Goal: Task Accomplishment & Management: Complete application form

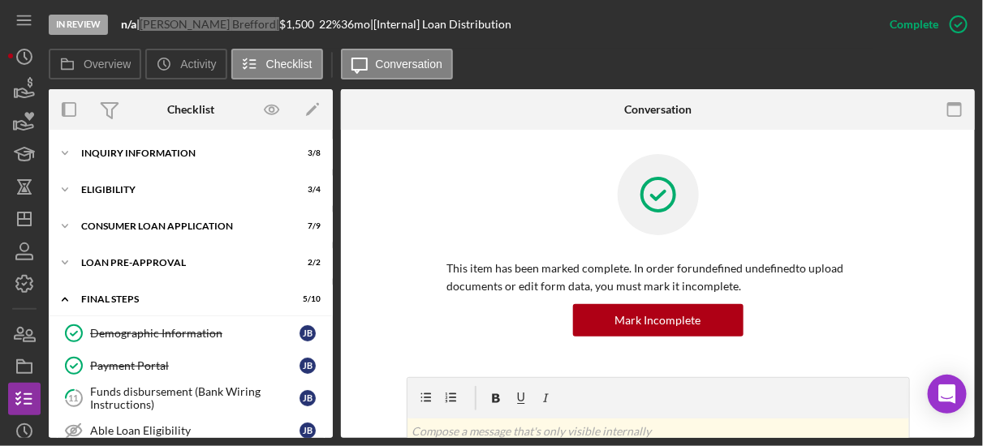
scroll to position [119, 0]
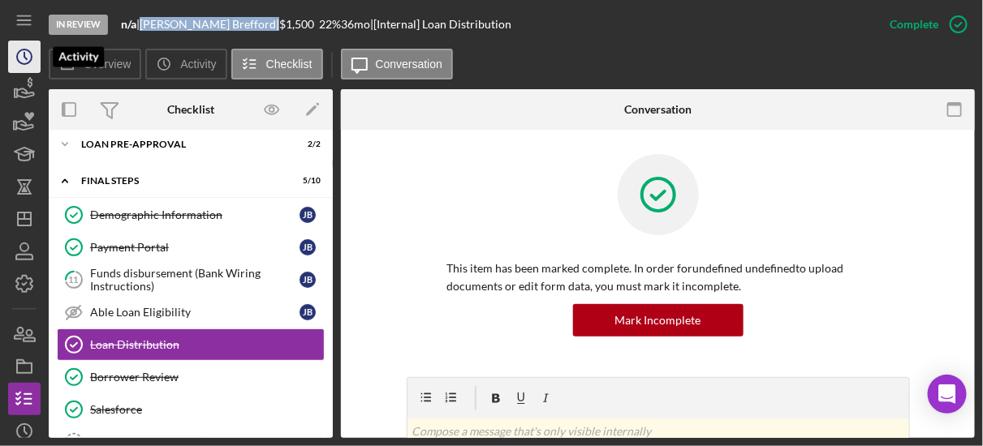
click at [27, 54] on icon "Icon/History" at bounding box center [24, 57] width 41 height 41
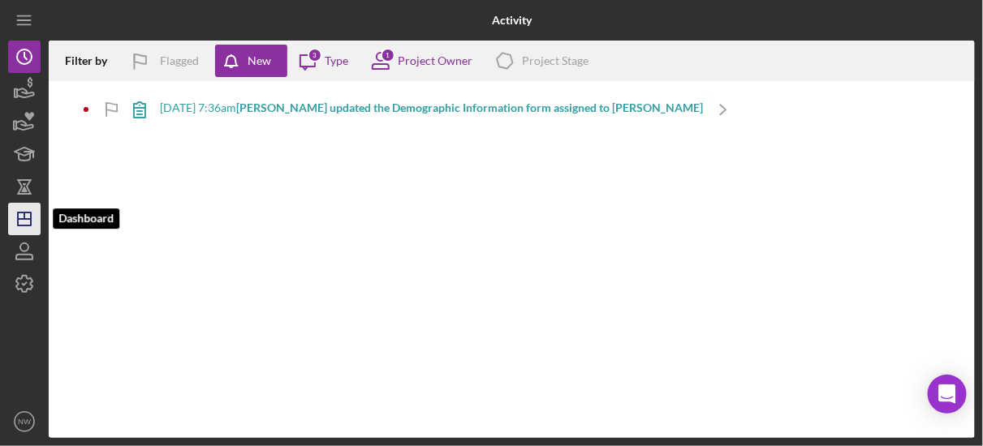
click at [24, 205] on icon "Icon/Dashboard" at bounding box center [24, 219] width 41 height 41
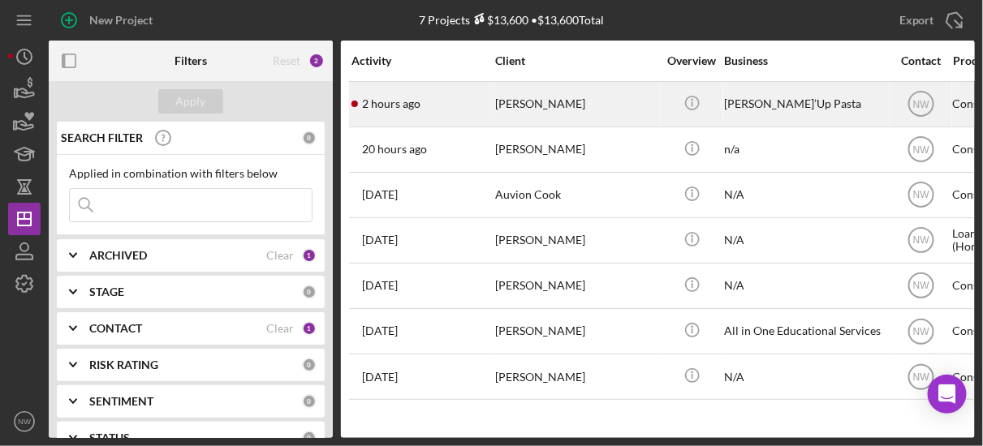
click at [533, 109] on div "[PERSON_NAME]" at bounding box center [576, 104] width 162 height 43
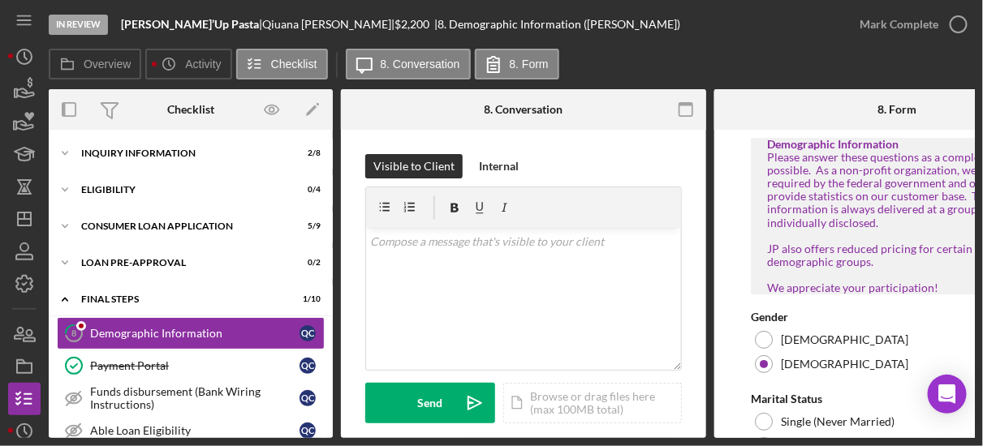
scroll to position [47, 0]
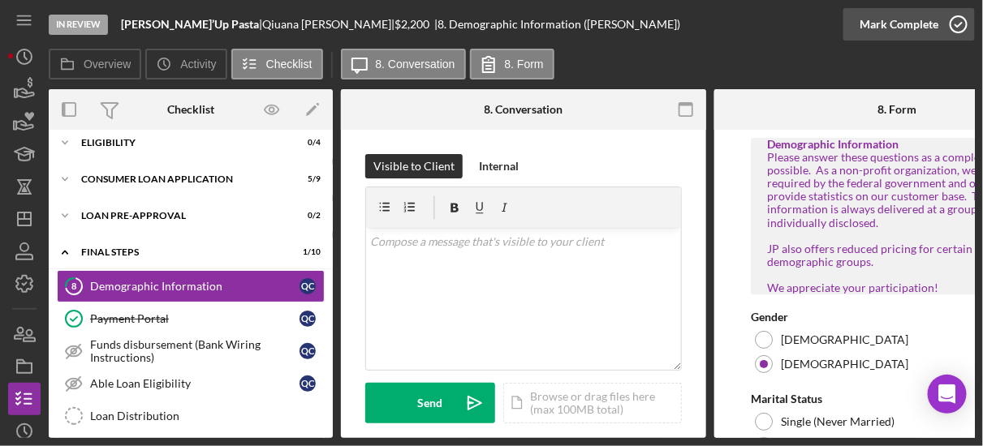
click at [951, 22] on icon "button" at bounding box center [958, 24] width 41 height 41
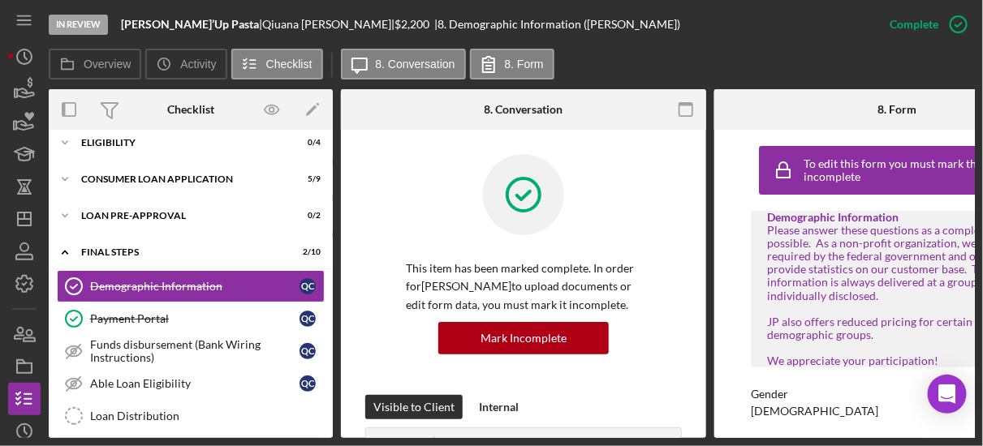
click at [960, 418] on div "Gender [DEMOGRAPHIC_DATA]" at bounding box center [897, 403] width 292 height 30
click at [739, 308] on div "To edit this form you must mark this item incomplete Demographic Information Pl…" at bounding box center [896, 284] width 365 height 308
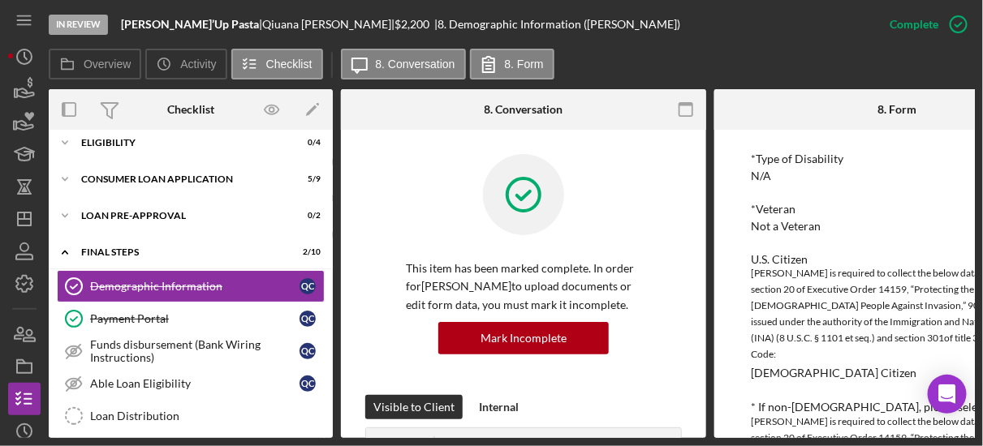
scroll to position [857, 0]
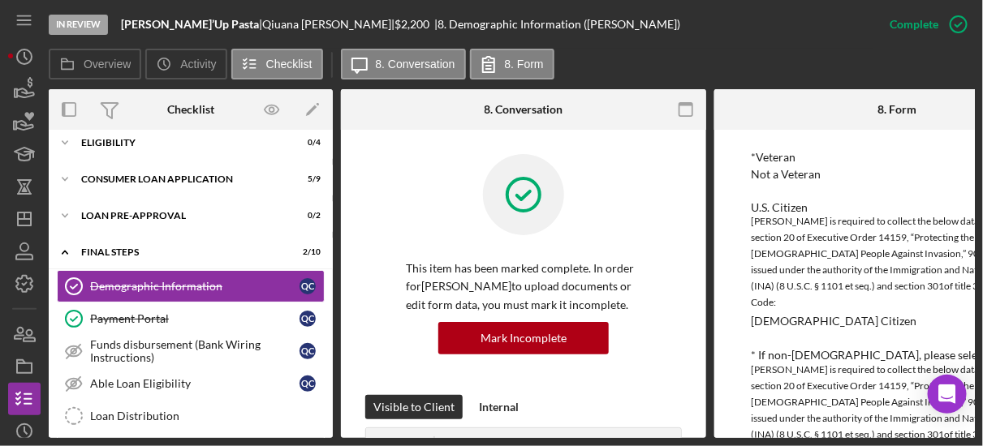
click at [727, 222] on div "To edit this form you must mark this item incomplete Demographic Information Pl…" at bounding box center [896, 284] width 365 height 308
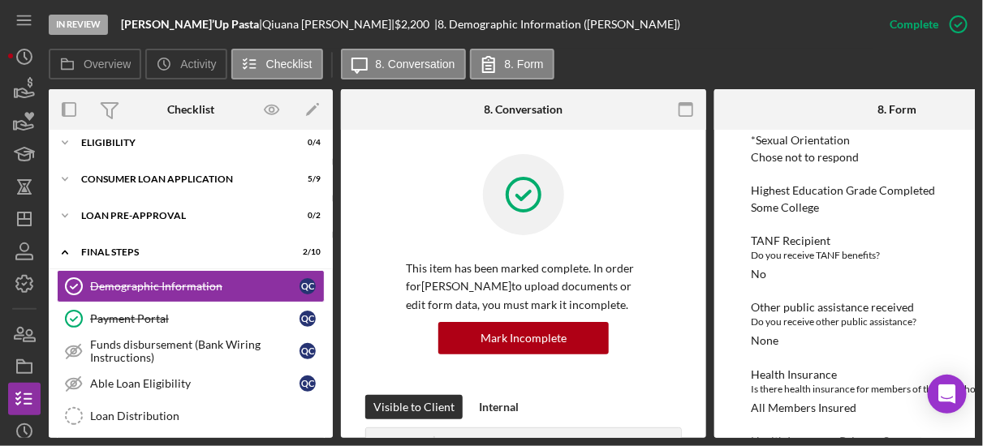
scroll to position [1195, 0]
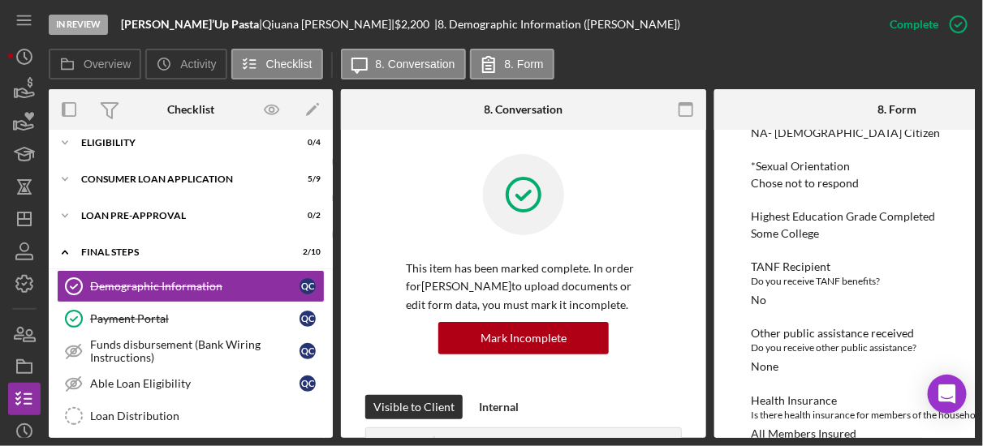
click at [728, 281] on div "To edit this form you must mark this item incomplete Demographic Information Pl…" at bounding box center [896, 284] width 365 height 308
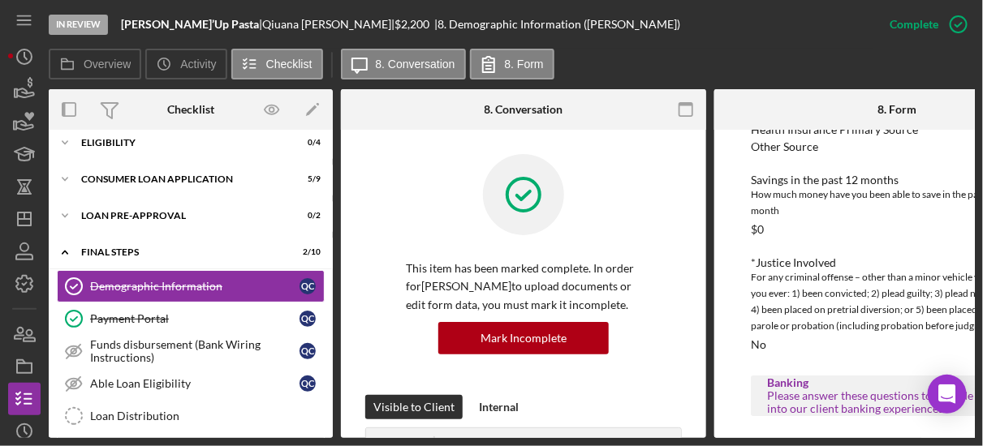
scroll to position [1686, 0]
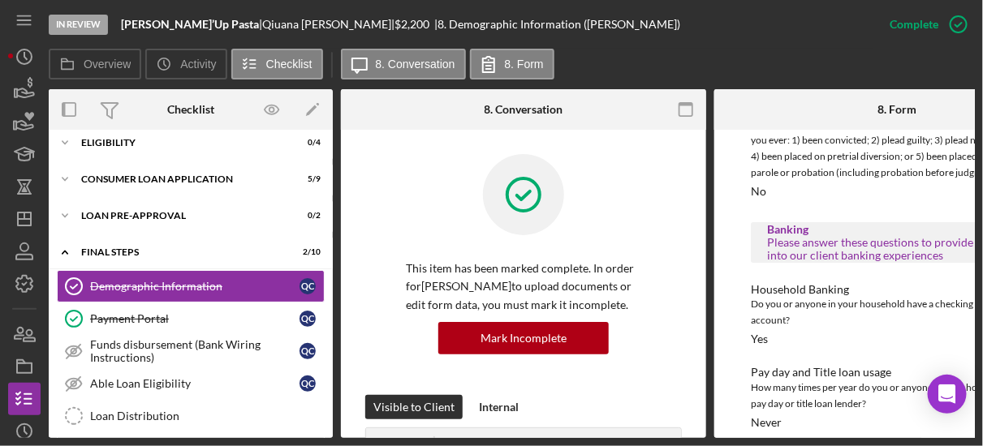
click at [328, 129] on link "Icon/Edit" at bounding box center [312, 109] width 41 height 41
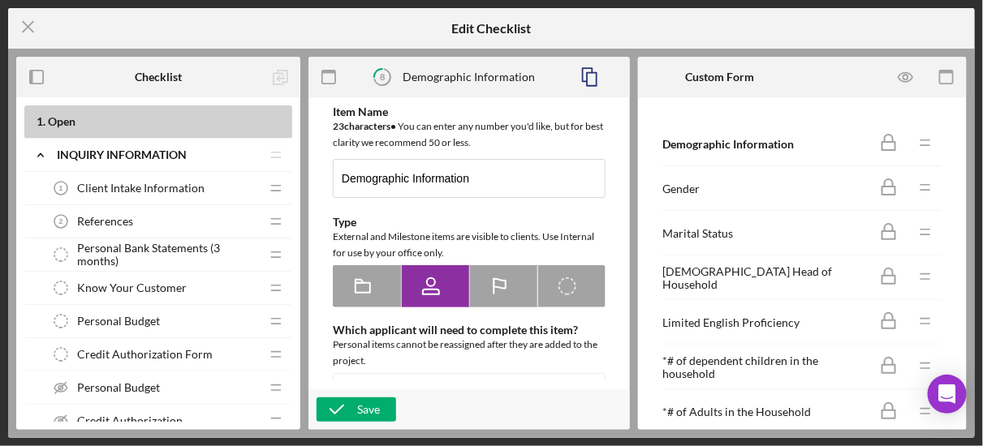
type textarea "<div> <div>Please answer these questions as a completely as possible. &nbsp;As …"
click at [23, 24] on icon "Icon/Menu Close" at bounding box center [28, 26] width 41 height 41
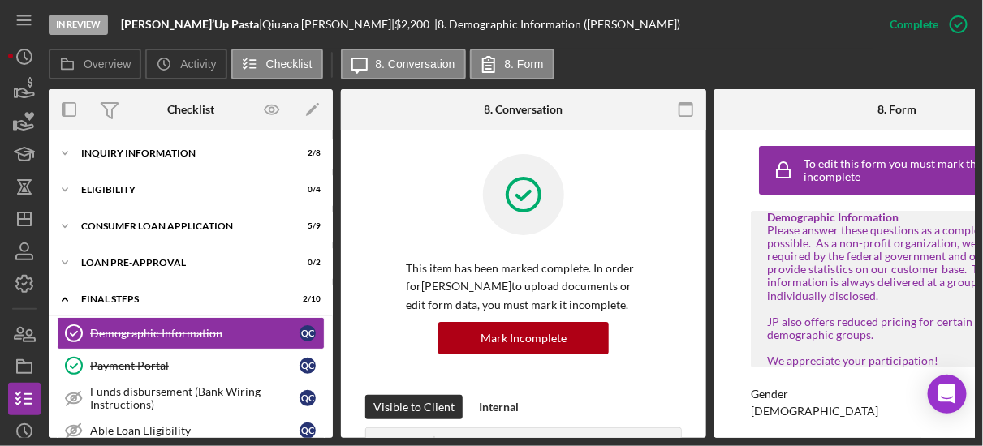
scroll to position [49, 0]
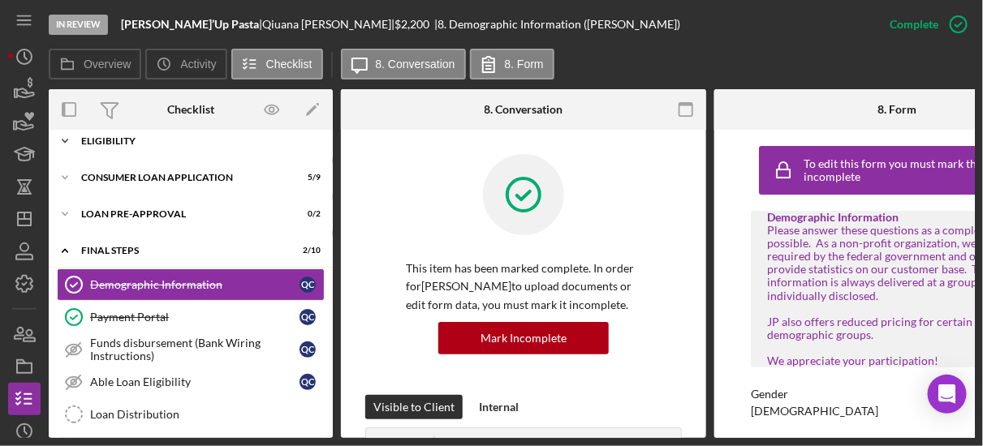
click at [71, 136] on icon "Icon/Expander" at bounding box center [65, 141] width 32 height 32
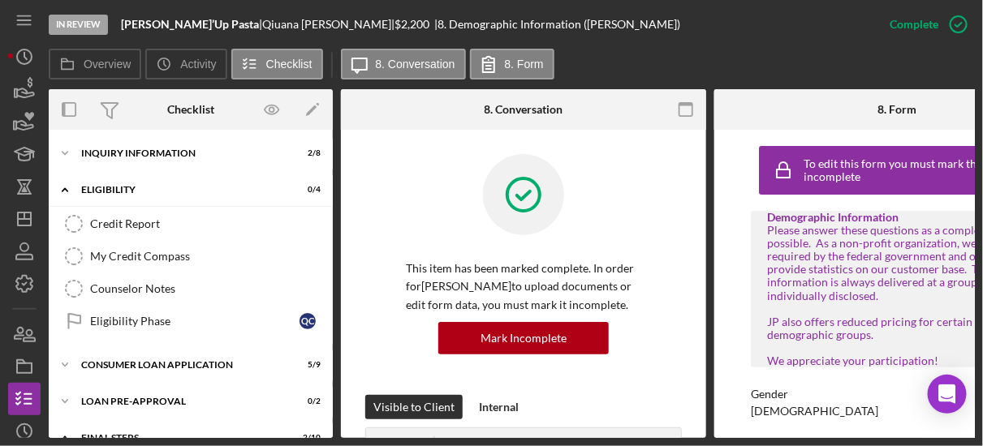
scroll to position [0, 0]
click at [63, 150] on icon "Icon/Expander" at bounding box center [65, 153] width 32 height 32
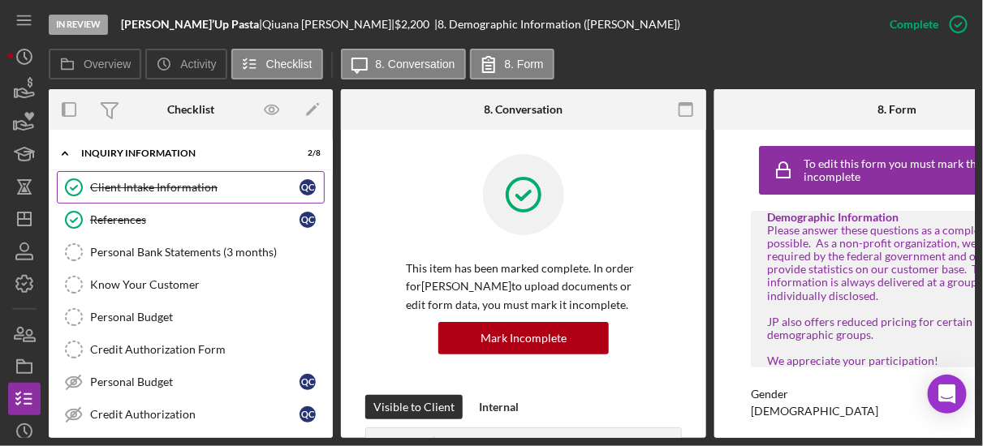
click at [105, 179] on link "Client Intake Information Client Intake Information Q C" at bounding box center [191, 187] width 268 height 32
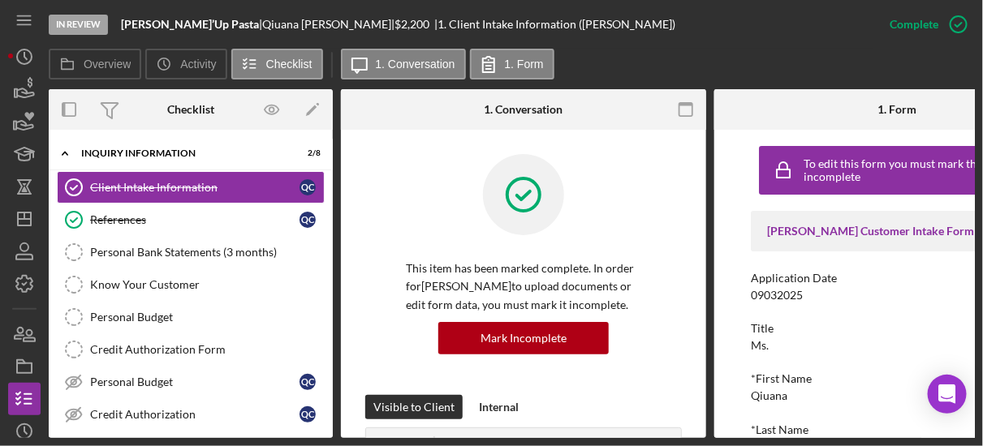
click at [717, 272] on div "To edit this form you must mark this item incomplete [PERSON_NAME] Customer Int…" at bounding box center [896, 284] width 365 height 308
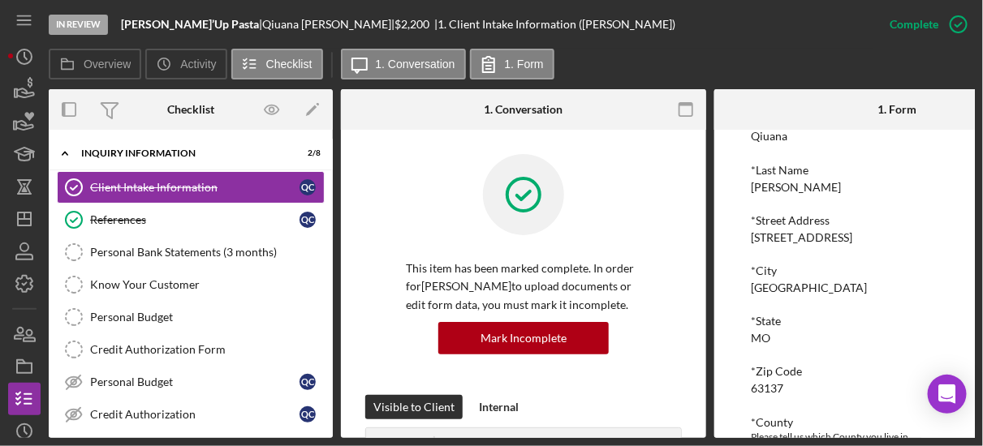
scroll to position [312, 0]
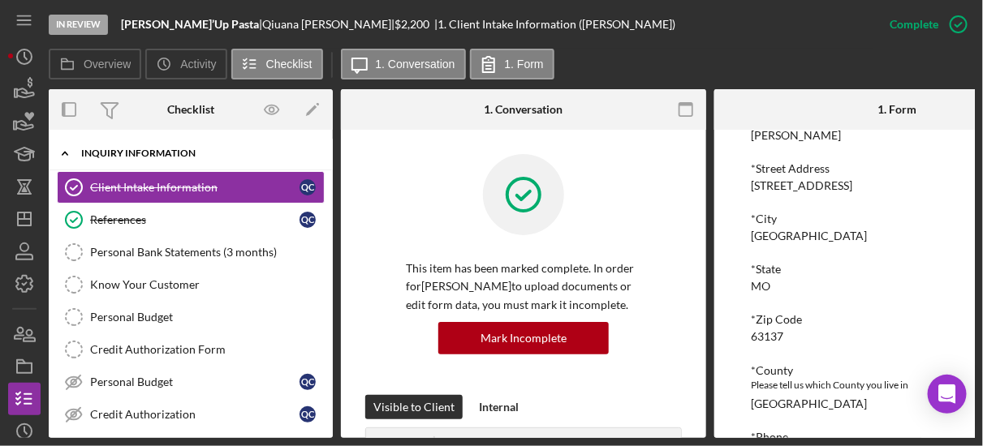
click at [67, 149] on icon "Icon/Expander" at bounding box center [65, 153] width 32 height 32
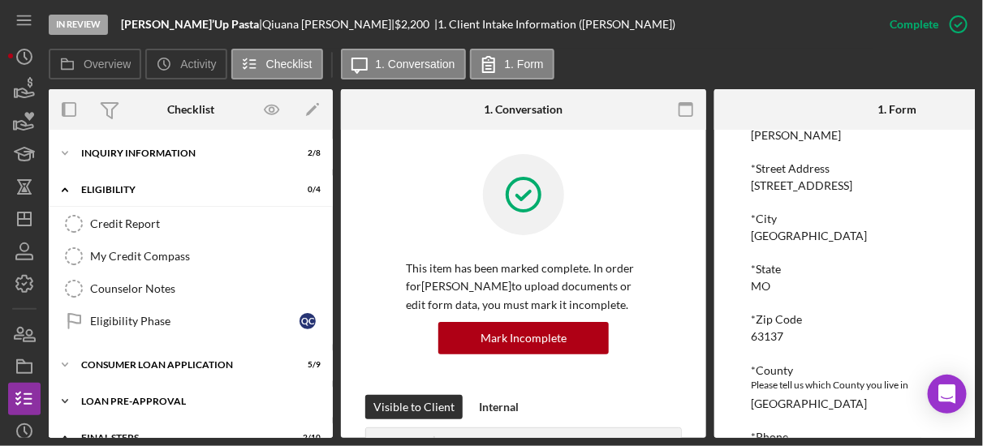
click at [67, 396] on icon "Icon/Expander" at bounding box center [65, 402] width 32 height 32
click at [65, 188] on icon "Icon/Expander" at bounding box center [65, 190] width 32 height 32
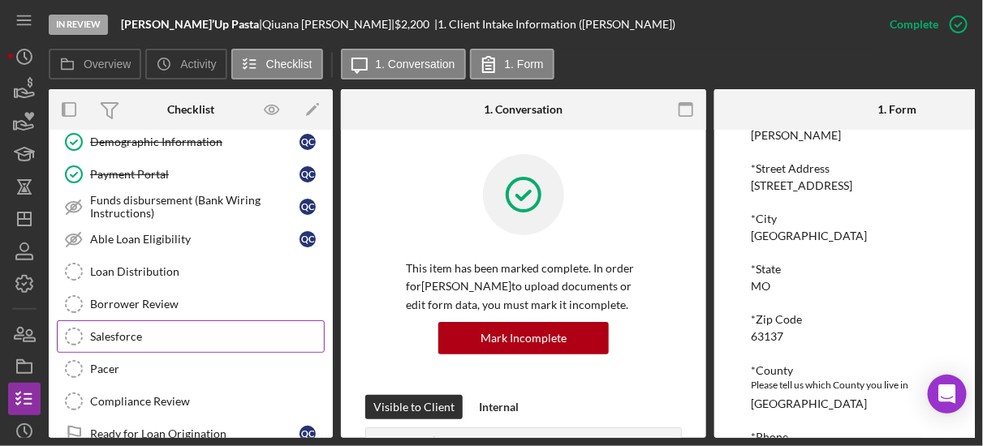
click at [109, 330] on div "Salesforce" at bounding box center [207, 336] width 234 height 13
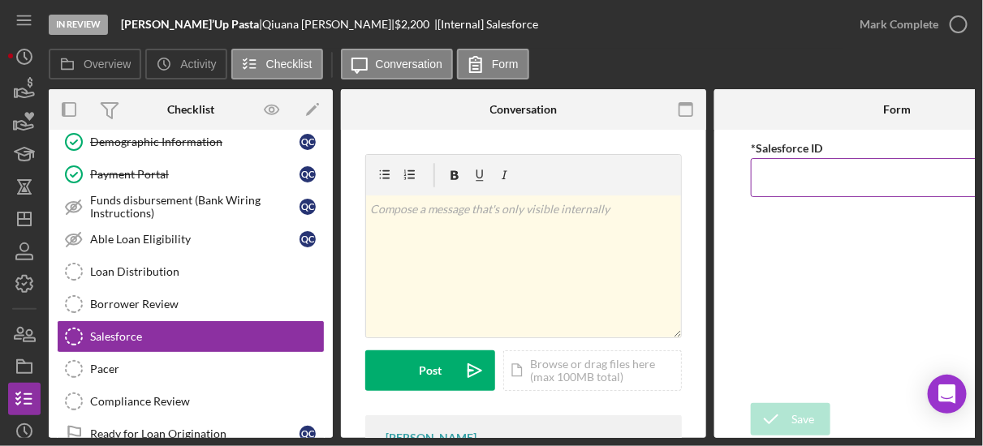
paste input "a0wPC000002HuxVYAS"
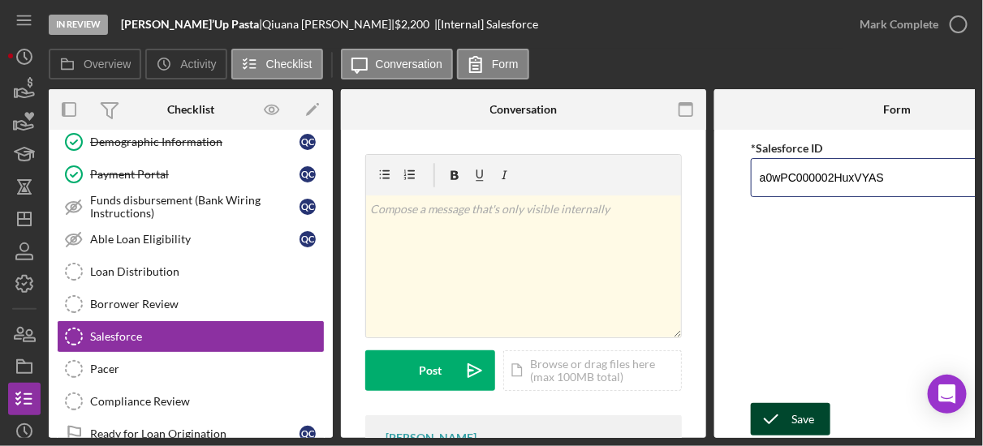
type input "a0wPC000002HuxVYAS"
click at [793, 405] on div "Save" at bounding box center [802, 419] width 23 height 32
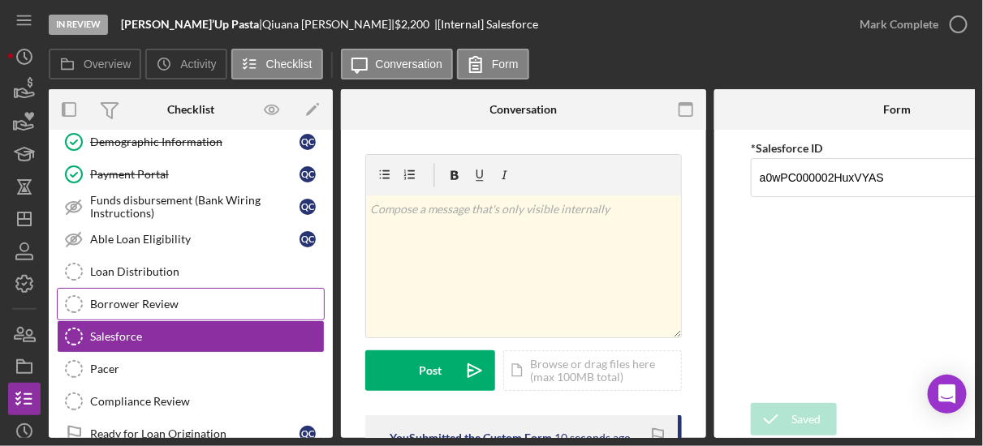
click at [222, 288] on link "Borrower Review Borrower Review" at bounding box center [191, 304] width 268 height 32
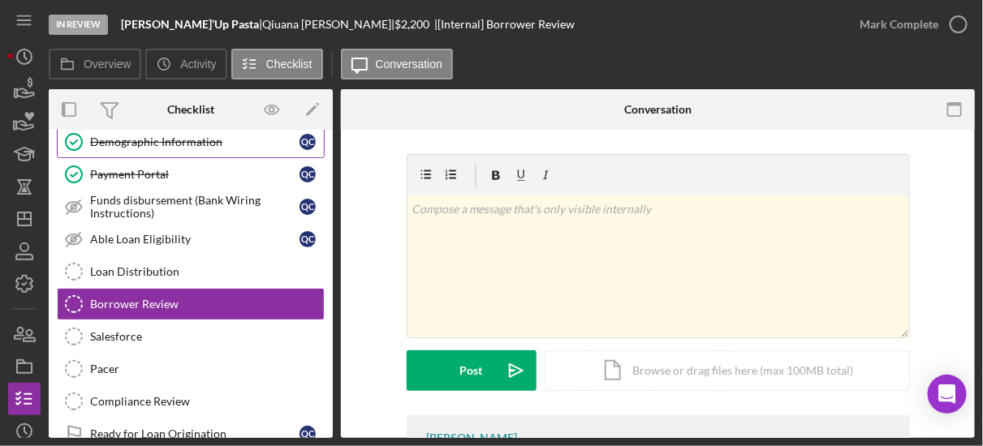
click at [197, 142] on div "Demographic Information" at bounding box center [194, 142] width 209 height 13
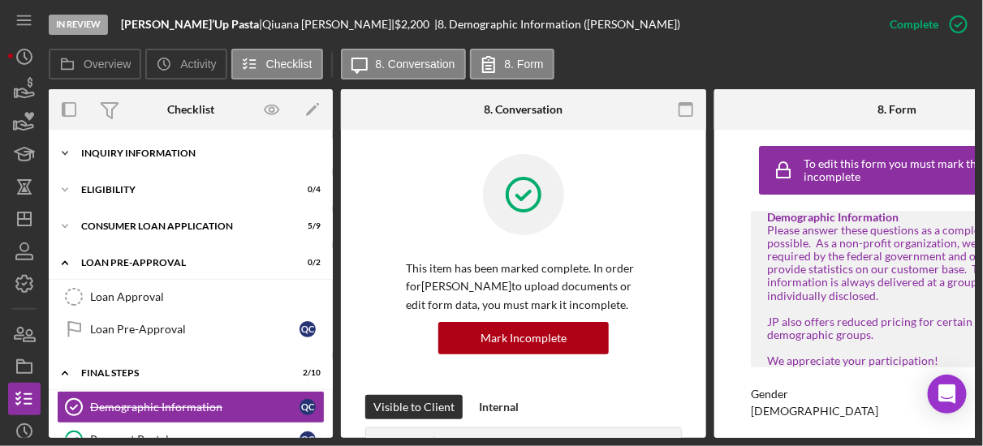
click at [188, 162] on div "Icon/Expander Inquiry Information 2 / 8" at bounding box center [191, 153] width 284 height 32
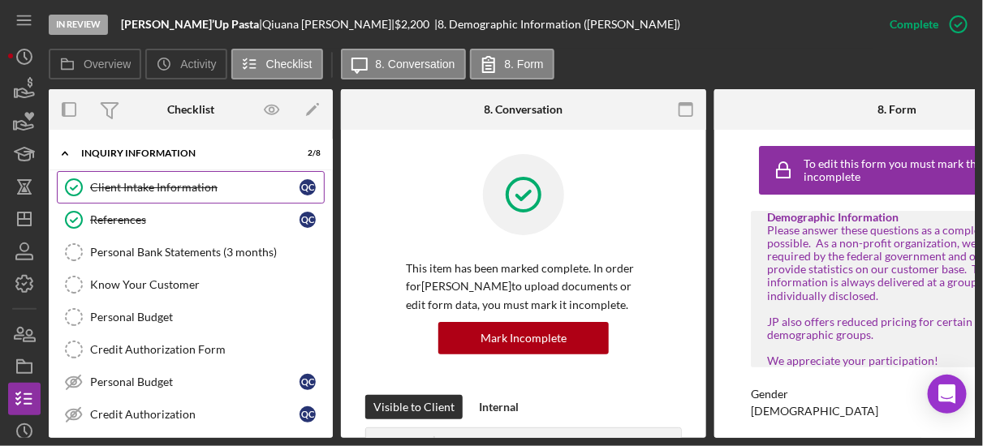
click at [190, 195] on link "Client Intake Information Client Intake Information Q C" at bounding box center [191, 187] width 268 height 32
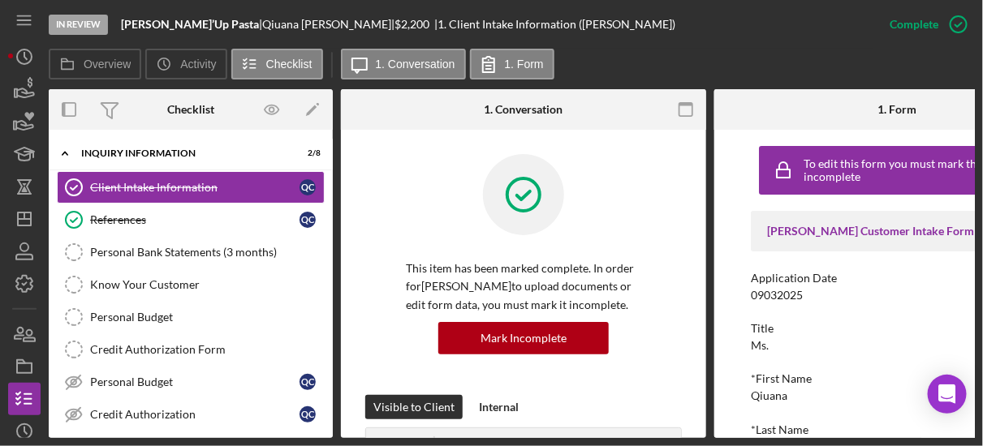
click at [736, 358] on div "To edit this form you must mark this item incomplete [PERSON_NAME] Customer Int…" at bounding box center [896, 284] width 365 height 308
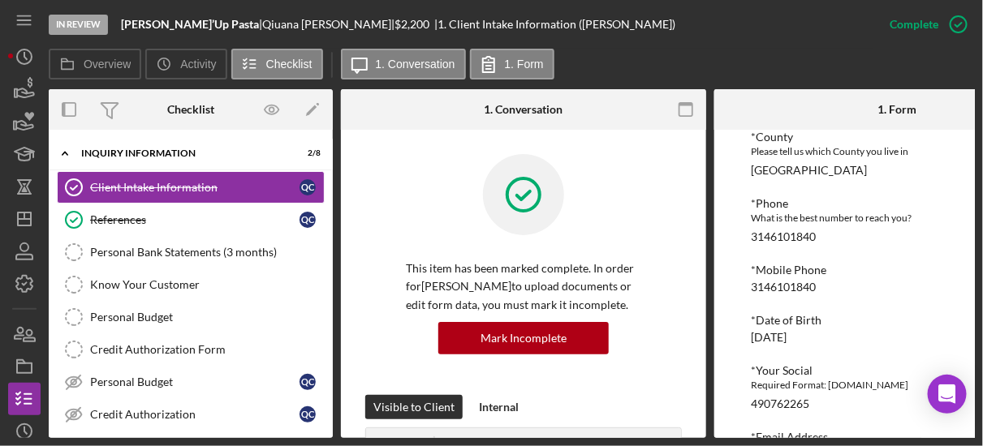
scroll to position [571, 0]
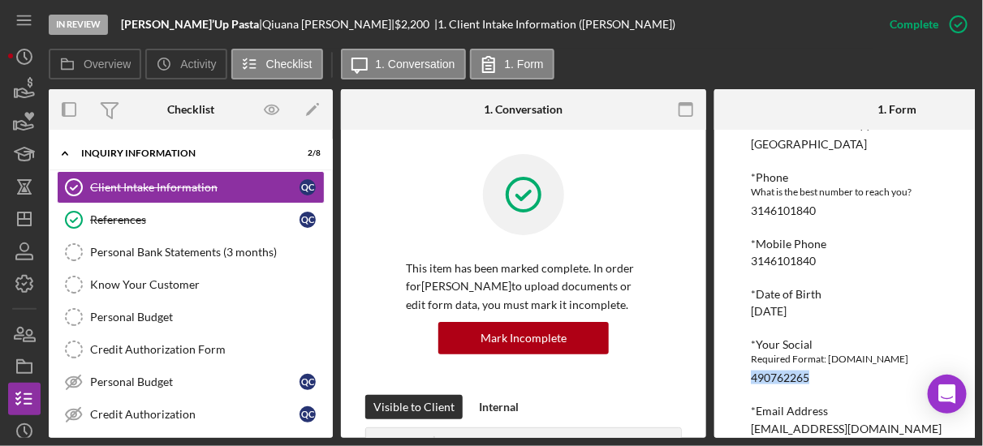
drag, startPoint x: 747, startPoint y: 380, endPoint x: 817, endPoint y: 374, distance: 70.0
click at [817, 374] on div "To edit this form you must mark this item incomplete [PERSON_NAME] Customer Int…" at bounding box center [896, 284] width 365 height 308
copy div "490762265"
click at [219, 205] on link "References References Q C" at bounding box center [191, 220] width 268 height 32
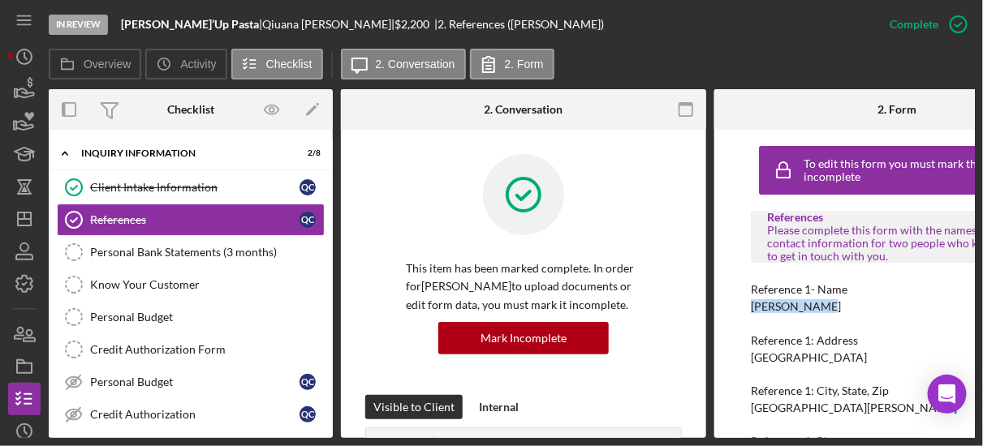
drag, startPoint x: 743, startPoint y: 303, endPoint x: 824, endPoint y: 307, distance: 81.3
click at [824, 307] on div "To edit this form you must mark this item incomplete References Please complete…" at bounding box center [896, 284] width 365 height 308
copy div "[PERSON_NAME]"
click at [718, 333] on div "To edit this form you must mark this item incomplete References Please complete…" at bounding box center [896, 284] width 365 height 308
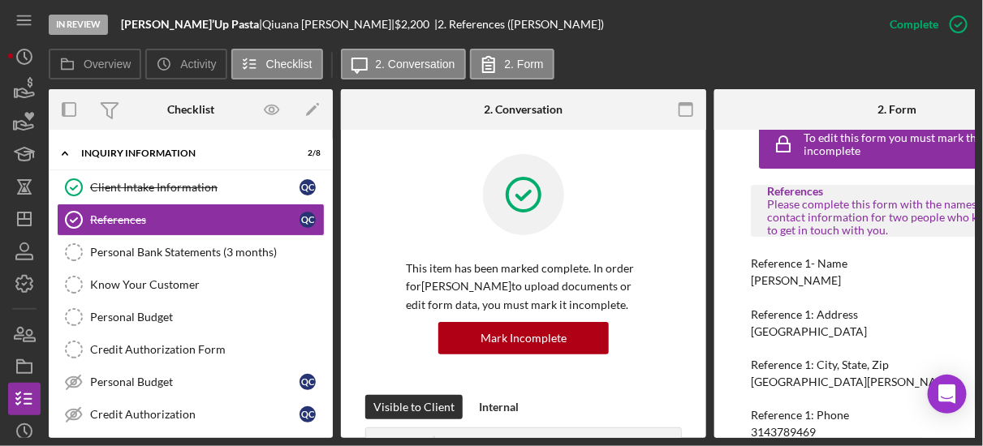
scroll to position [104, 0]
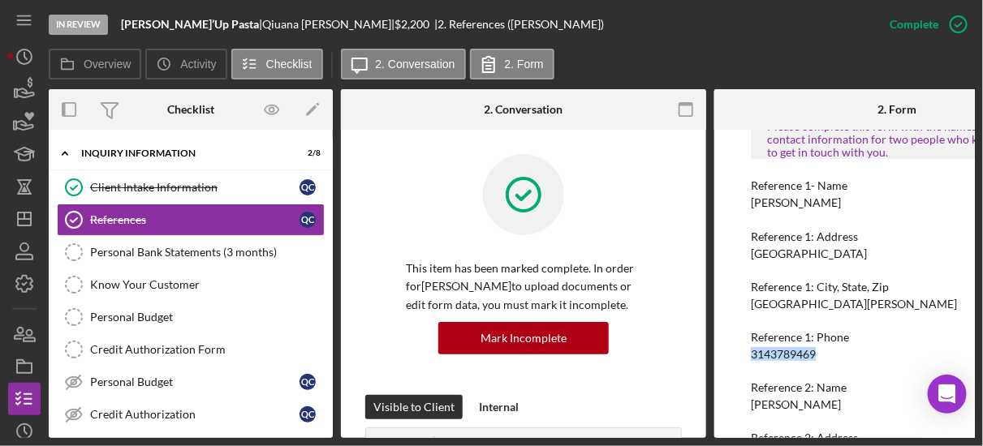
drag, startPoint x: 746, startPoint y: 356, endPoint x: 826, endPoint y: 353, distance: 80.4
click at [826, 353] on div "To edit this form you must mark this item incomplete References Please complete…" at bounding box center [896, 284] width 365 height 308
copy div "3143789469"
drag, startPoint x: 740, startPoint y: 400, endPoint x: 825, endPoint y: 405, distance: 84.6
click at [825, 405] on div "To edit this form you must mark this item incomplete References Please complete…" at bounding box center [896, 284] width 365 height 308
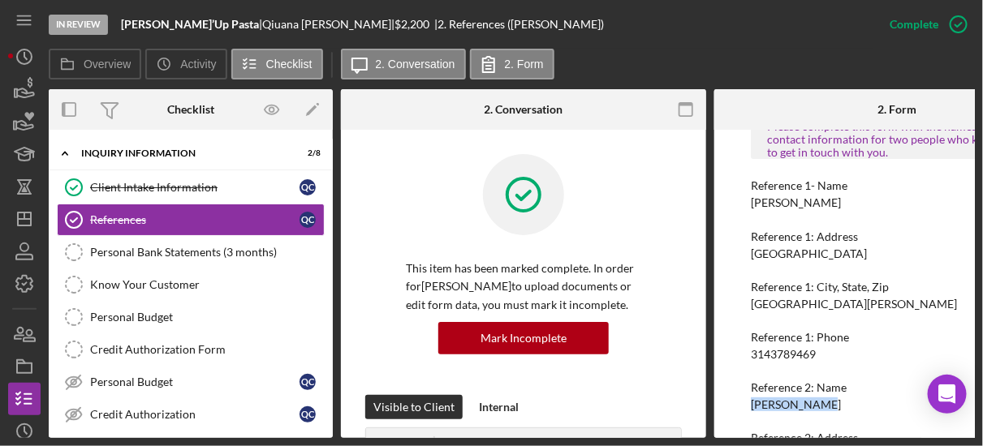
copy div "[PERSON_NAME]"
click at [882, 420] on div "References Please complete this form with the names and contact information for…" at bounding box center [897, 335] width 292 height 456
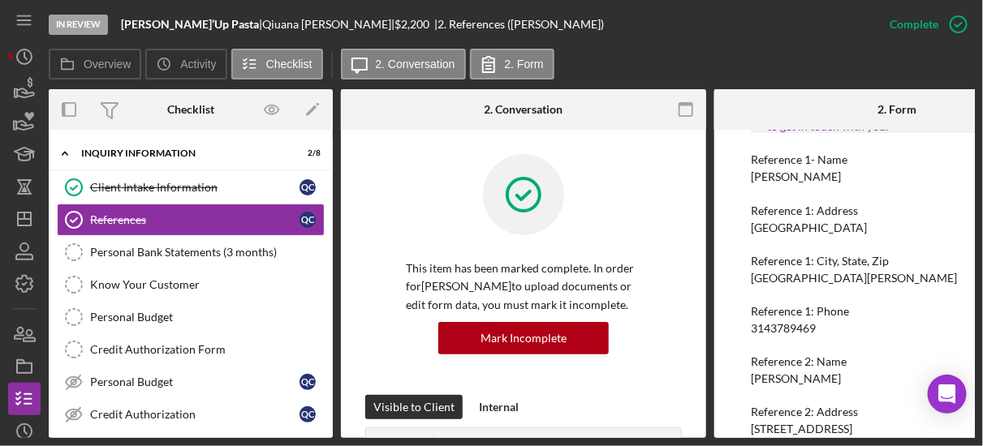
scroll to position [257, 0]
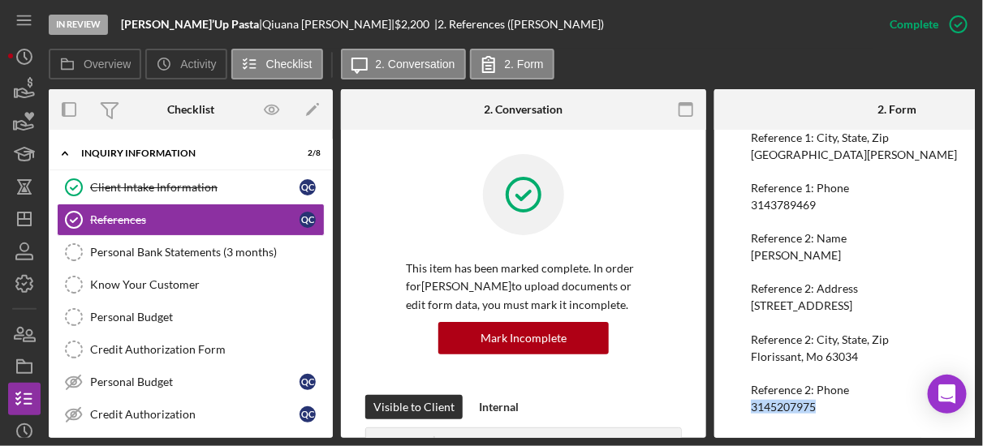
drag, startPoint x: 752, startPoint y: 403, endPoint x: 830, endPoint y: 413, distance: 78.6
click at [830, 413] on div "To edit this form you must mark this item incomplete References Please complete…" at bounding box center [897, 158] width 292 height 546
copy div "3145207975"
click at [63, 149] on icon "Icon/Expander" at bounding box center [65, 153] width 32 height 32
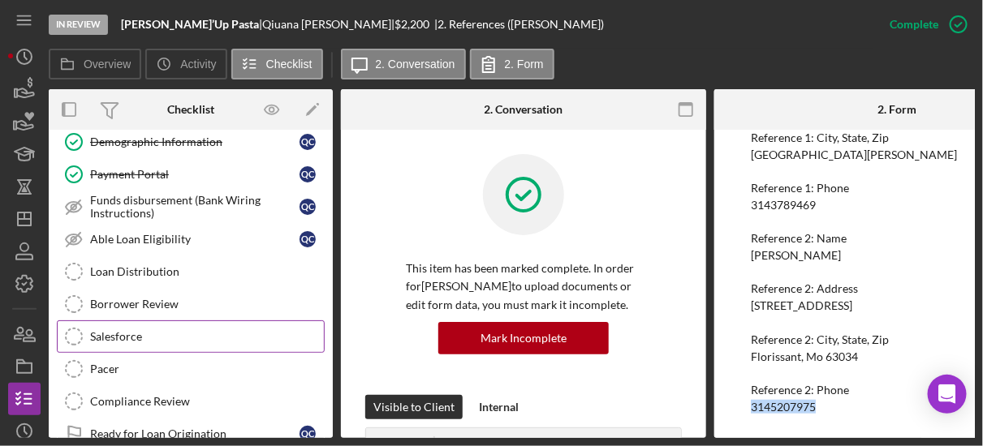
click at [76, 326] on icon "Salesforce" at bounding box center [74, 337] width 41 height 41
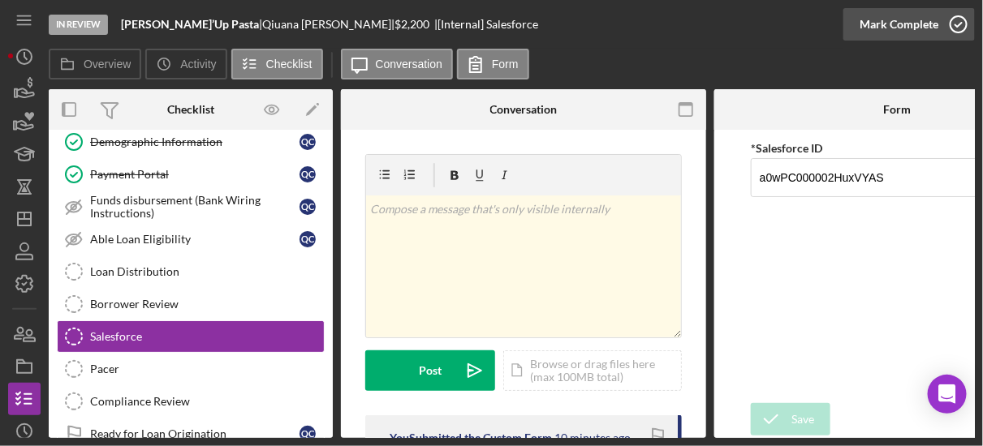
click at [954, 21] on icon "button" at bounding box center [958, 24] width 41 height 41
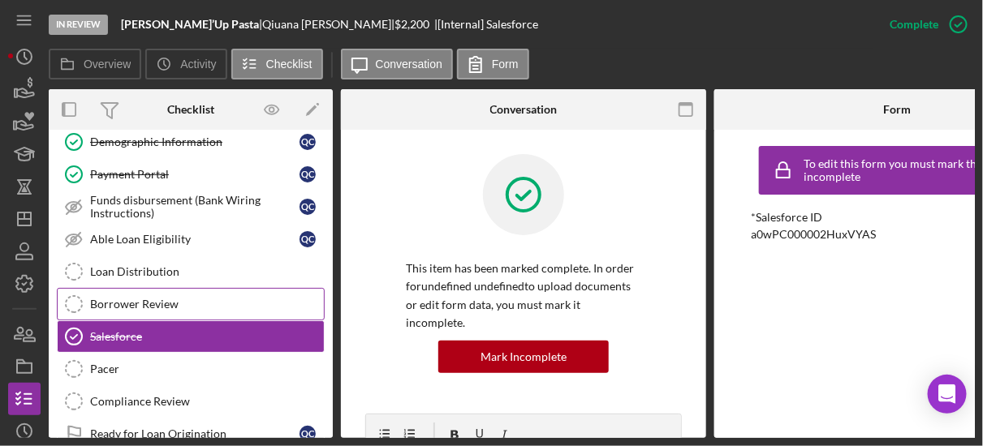
click at [262, 303] on div "Borrower Review" at bounding box center [207, 304] width 234 height 13
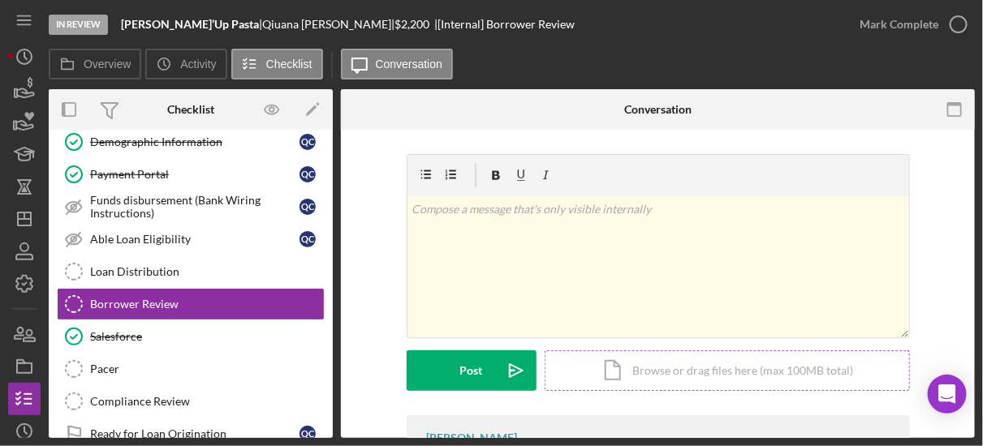
click at [618, 361] on div "Icon/Document Browse or drag files here (max 100MB total) Tap to choose files o…" at bounding box center [727, 371] width 365 height 41
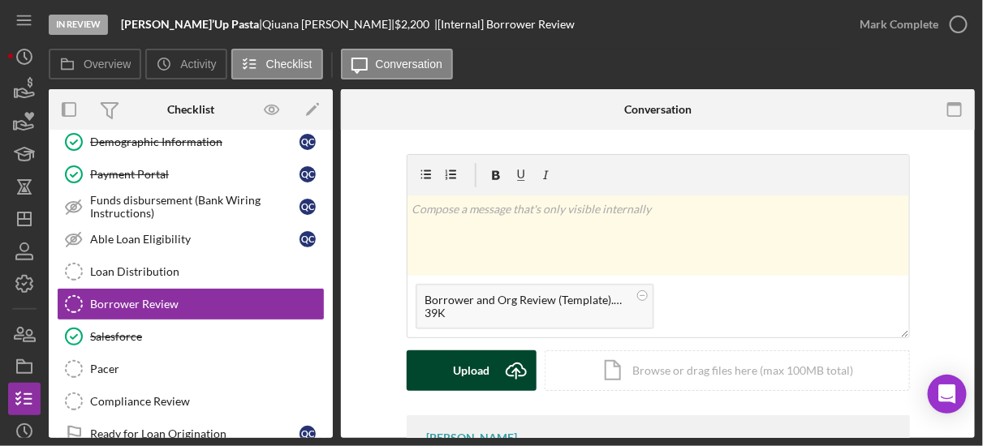
click at [481, 364] on div "Upload" at bounding box center [471, 371] width 37 height 41
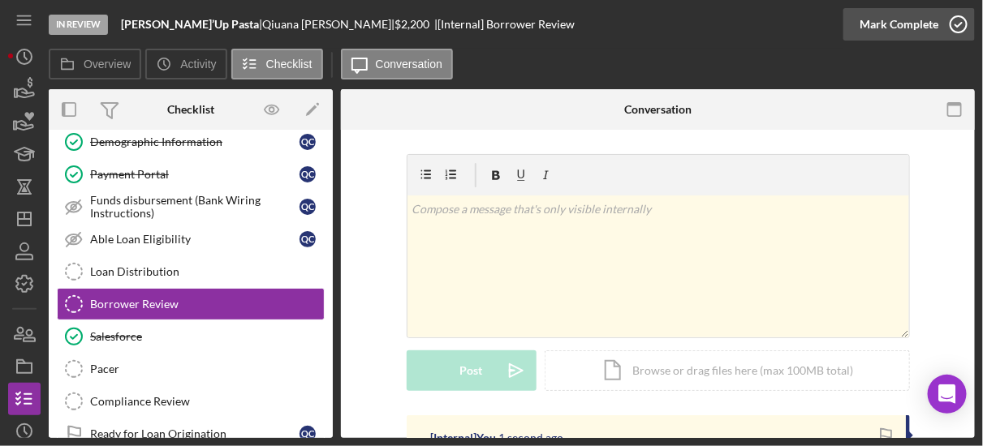
click at [953, 27] on icon "button" at bounding box center [958, 24] width 41 height 41
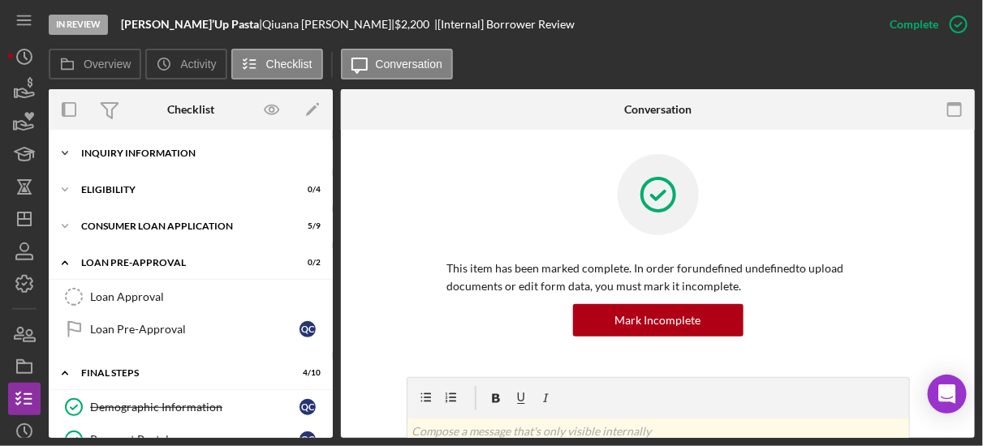
click at [67, 152] on polyline at bounding box center [65, 153] width 5 height 3
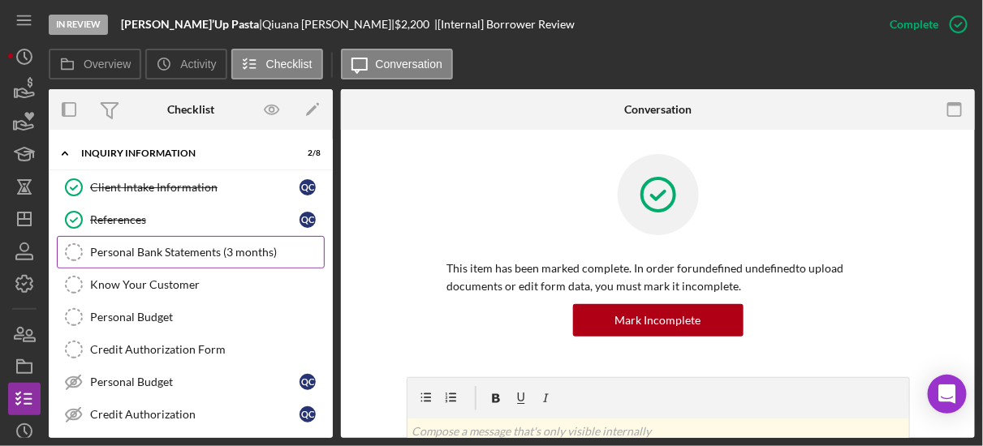
click at [101, 257] on div "Personal Bank Statements (3 months)" at bounding box center [207, 252] width 234 height 13
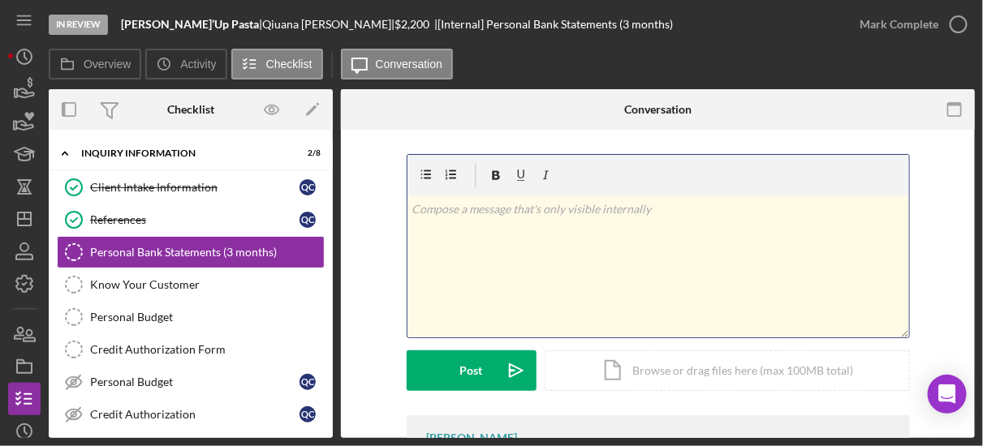
click at [551, 248] on div "v Color teal Color pink Remove color Add row above Add row below Add column bef…" at bounding box center [659, 267] width 502 height 142
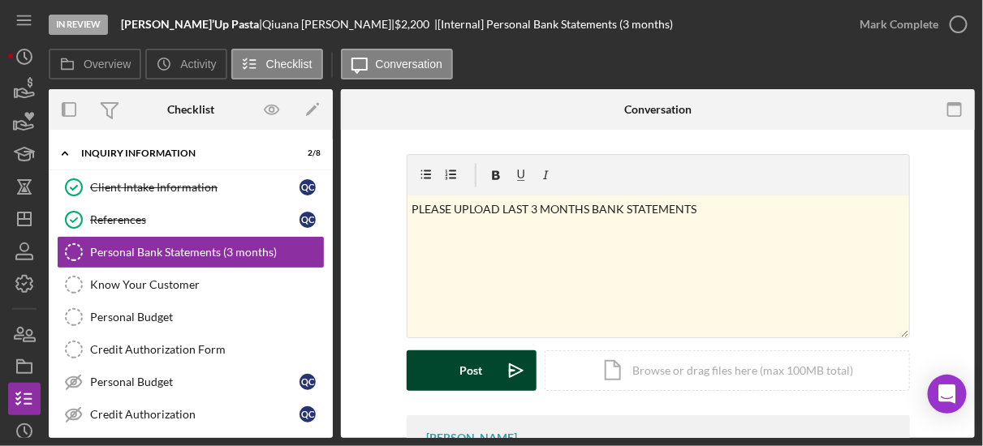
click at [502, 361] on icon "Icon/icon-invite-send" at bounding box center [516, 371] width 41 height 41
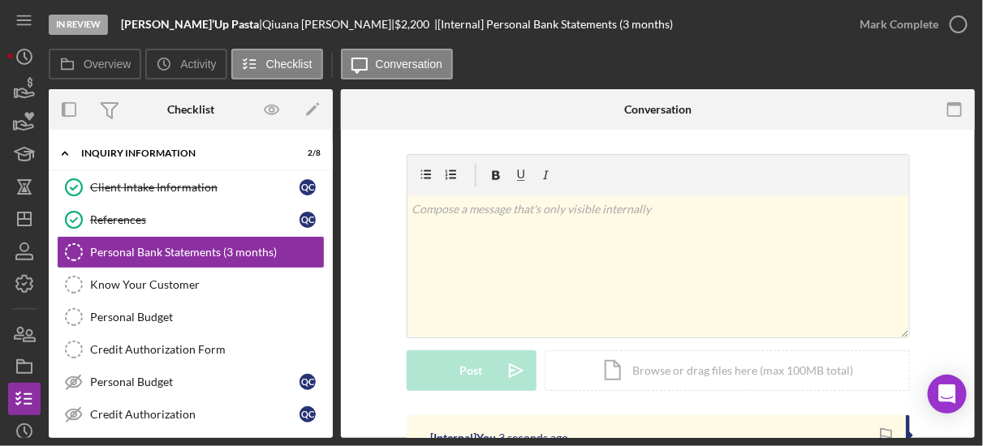
scroll to position [270, 0]
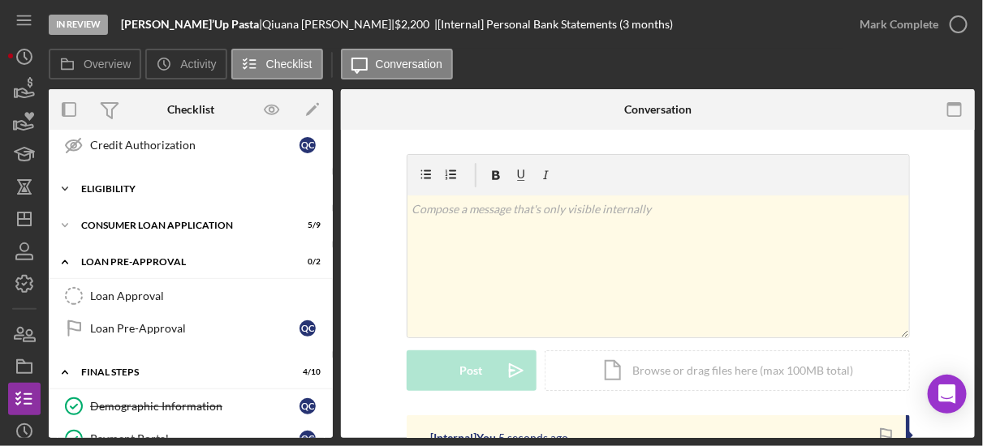
click at [53, 180] on icon "Icon/Expander" at bounding box center [65, 189] width 32 height 32
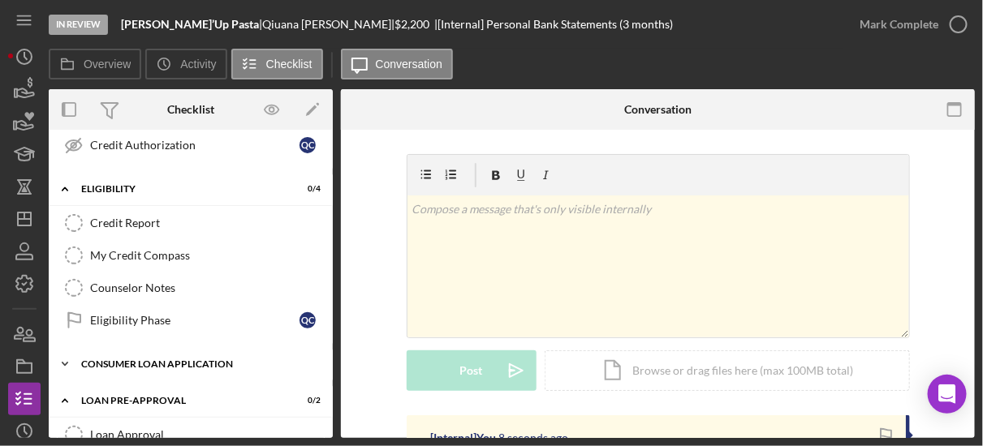
click at [63, 353] on icon "Icon/Expander" at bounding box center [65, 364] width 32 height 32
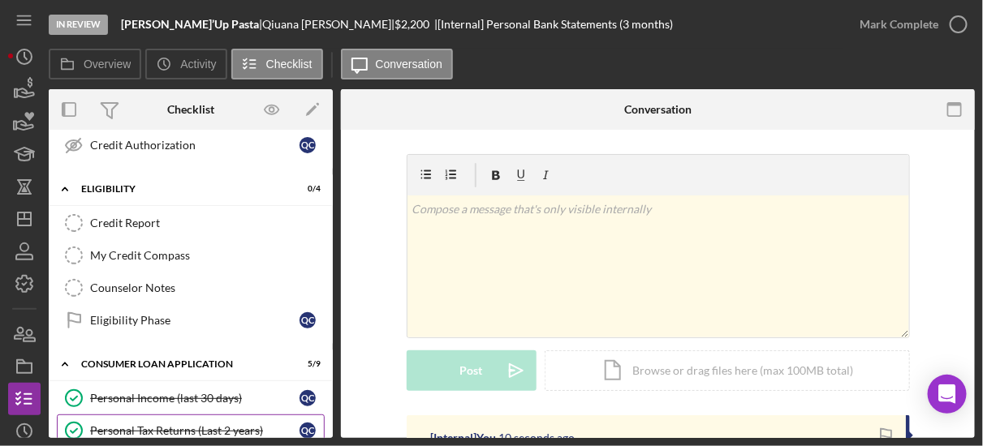
click at [218, 425] on div "Personal Tax Returns (Last 2 years)" at bounding box center [194, 431] width 209 height 13
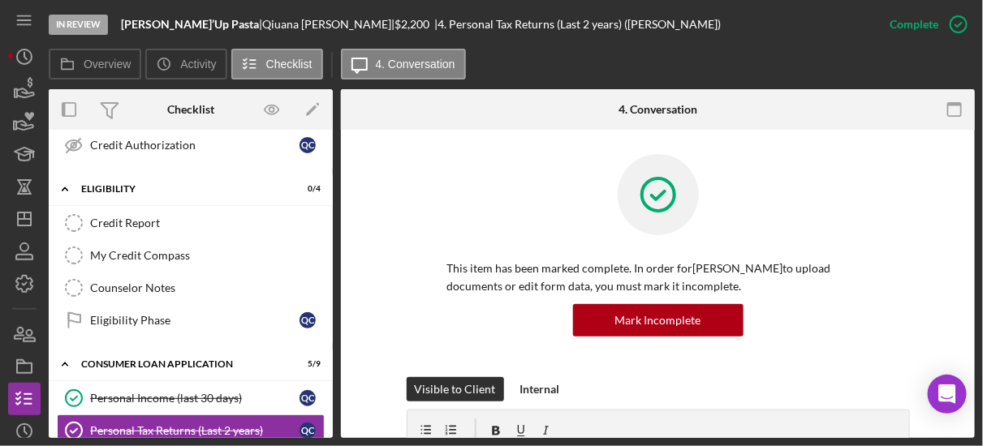
click at [390, 300] on div "This item has been marked complete. In order for [PERSON_NAME] to upload docume…" at bounding box center [657, 265] width 585 height 223
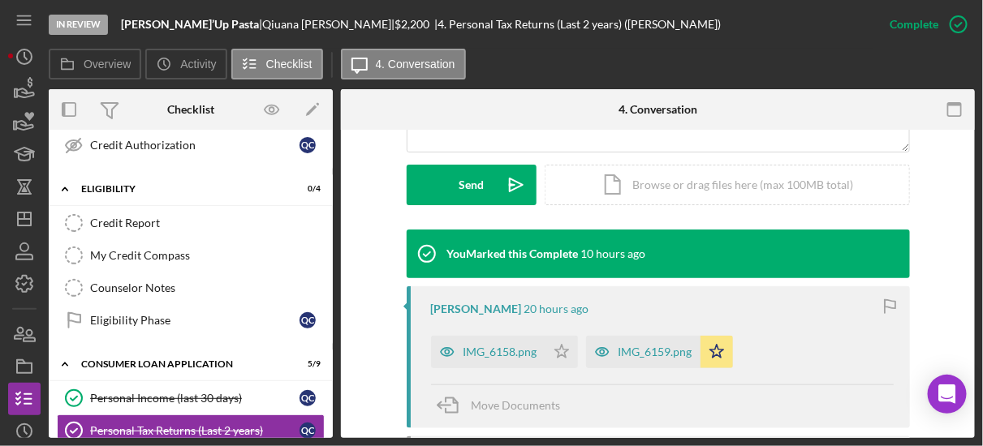
scroll to position [468, 0]
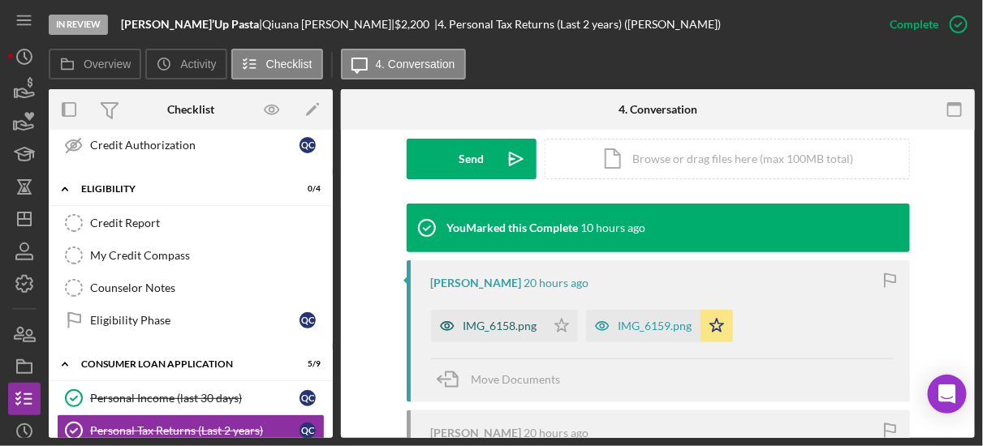
click at [475, 322] on div "IMG_6158.png" at bounding box center [501, 326] width 74 height 13
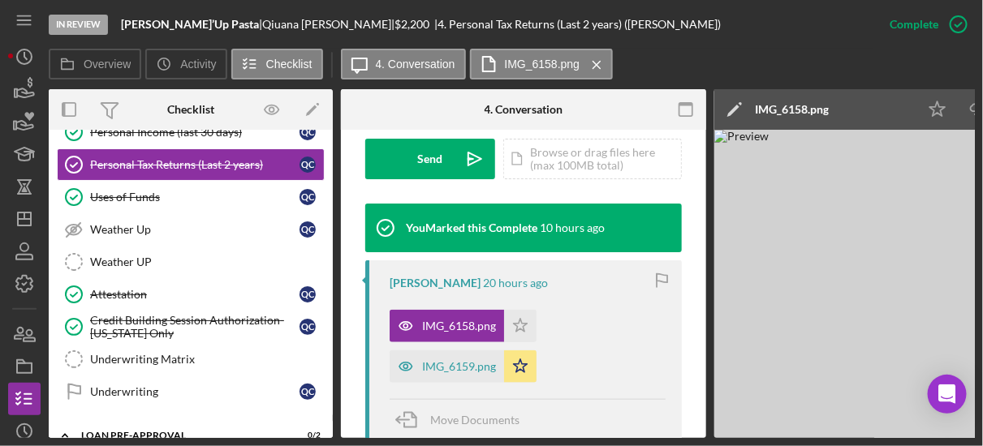
scroll to position [270, 0]
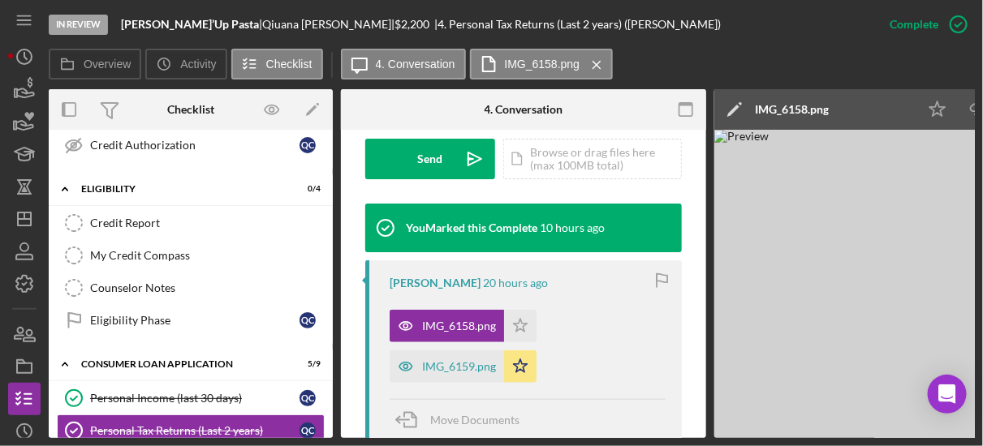
click at [327, 157] on div "Client Intake Information Client Intake Information Q C References References Q…" at bounding box center [191, 36] width 284 height 268
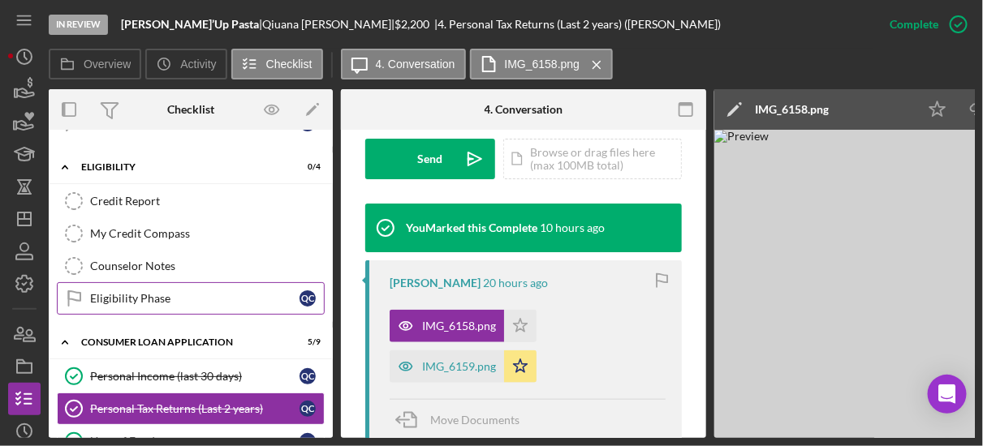
scroll to position [265, 0]
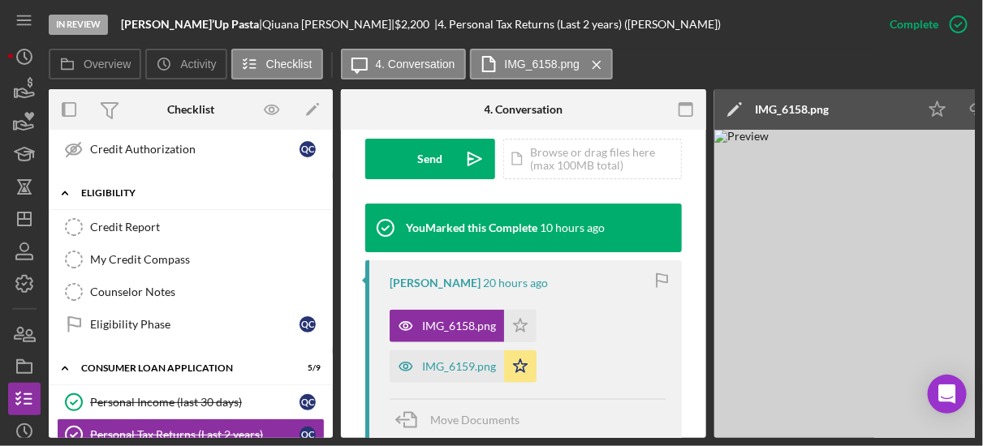
click at [67, 191] on icon "Icon/Expander" at bounding box center [65, 193] width 32 height 32
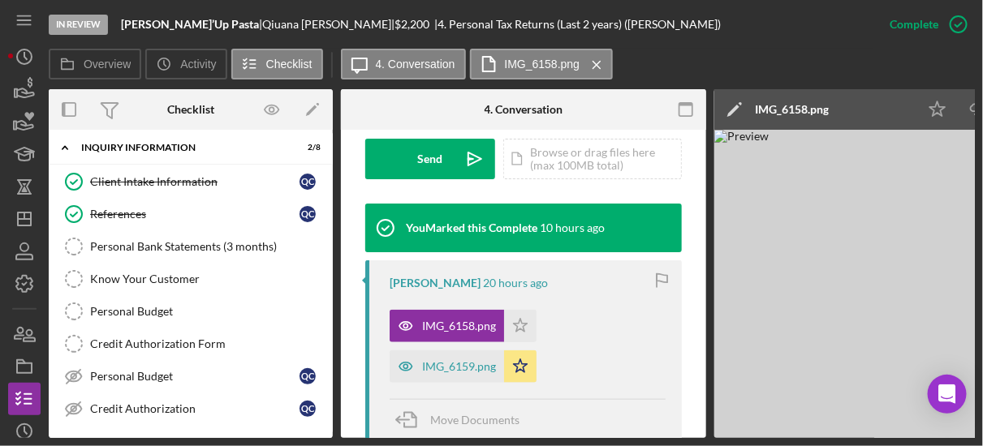
scroll to position [0, 0]
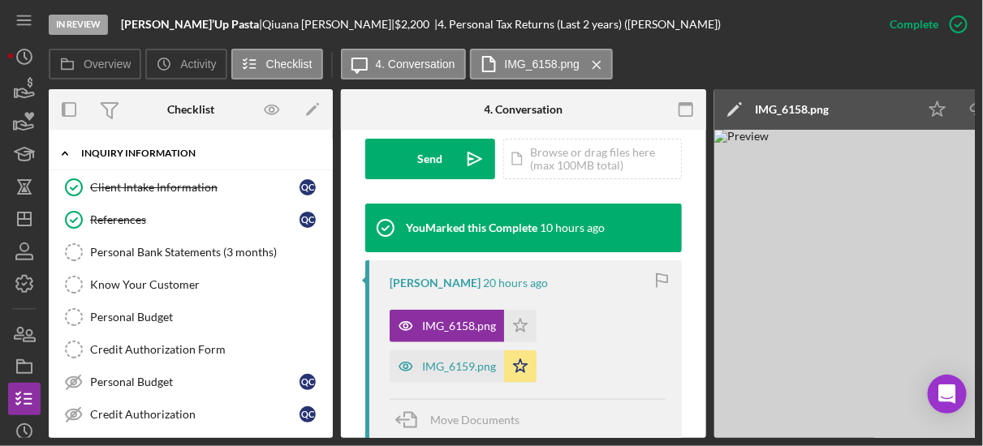
click at [69, 162] on icon "Icon/Expander" at bounding box center [65, 153] width 32 height 32
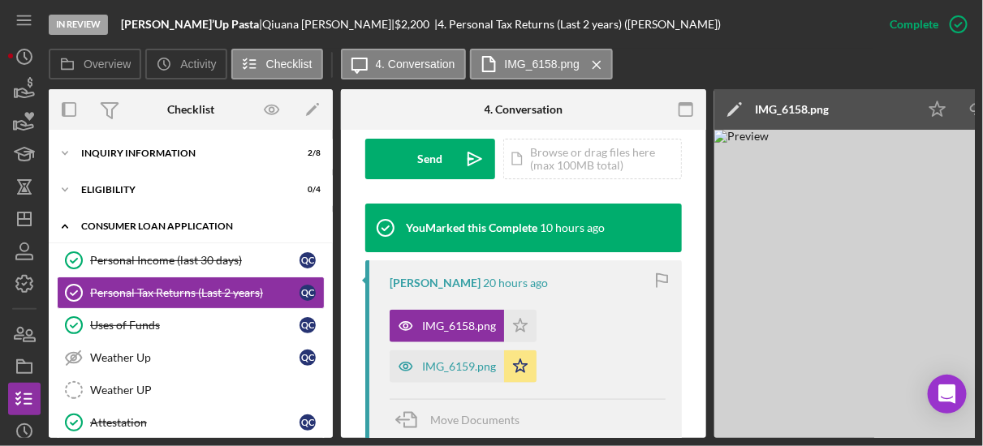
click at [65, 223] on icon "Icon/Expander" at bounding box center [65, 226] width 32 height 32
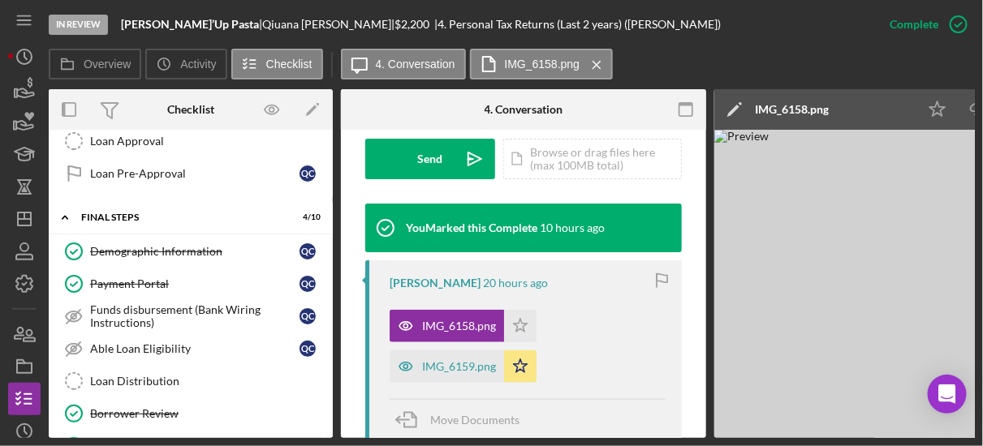
scroll to position [234, 0]
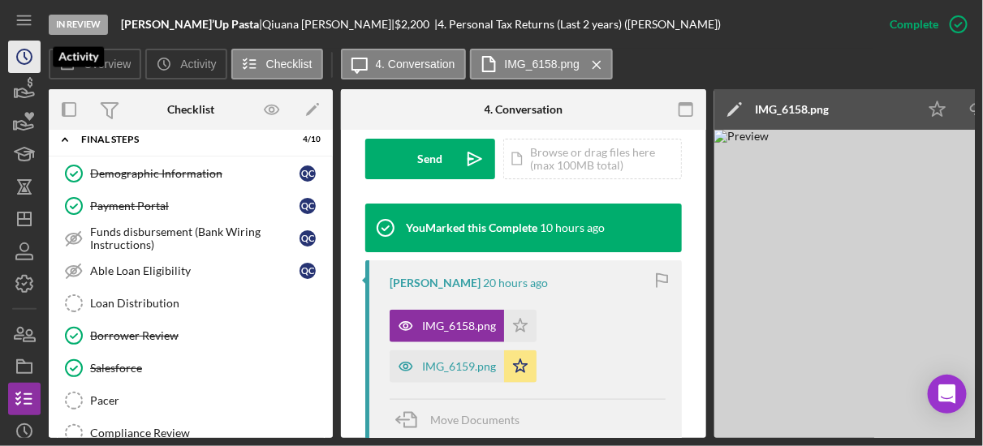
click at [11, 55] on icon "Icon/History" at bounding box center [24, 57] width 41 height 41
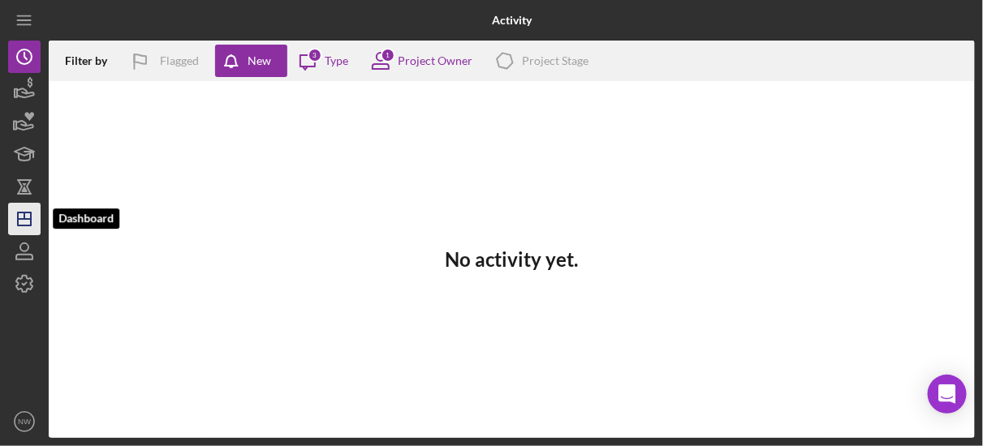
click at [24, 215] on line "button" at bounding box center [24, 216] width 0 height 6
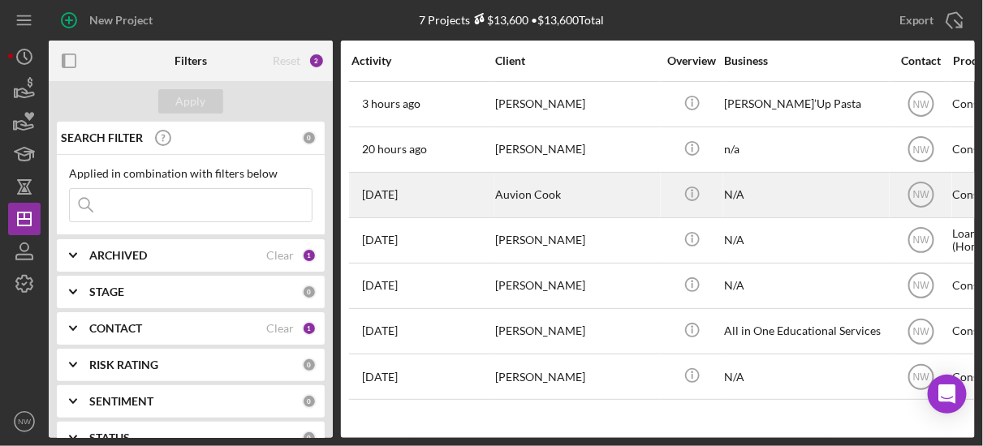
click at [507, 198] on div "Auvion Cook" at bounding box center [576, 195] width 162 height 43
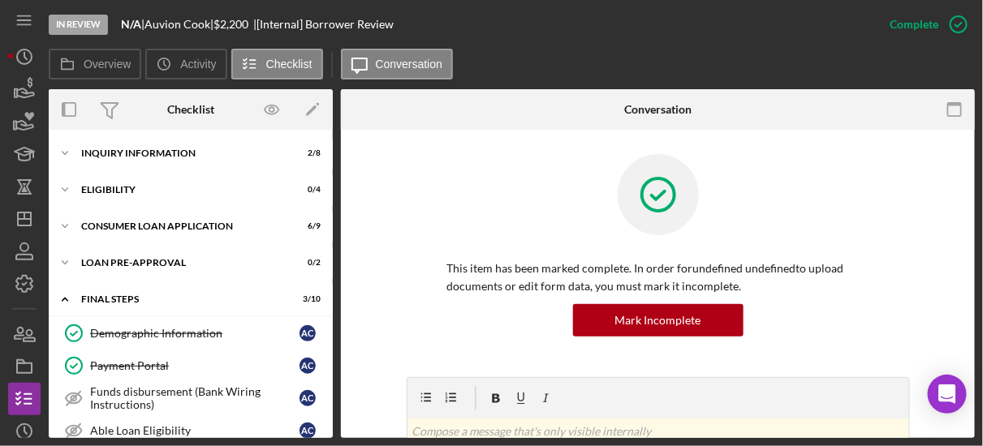
scroll to position [207, 0]
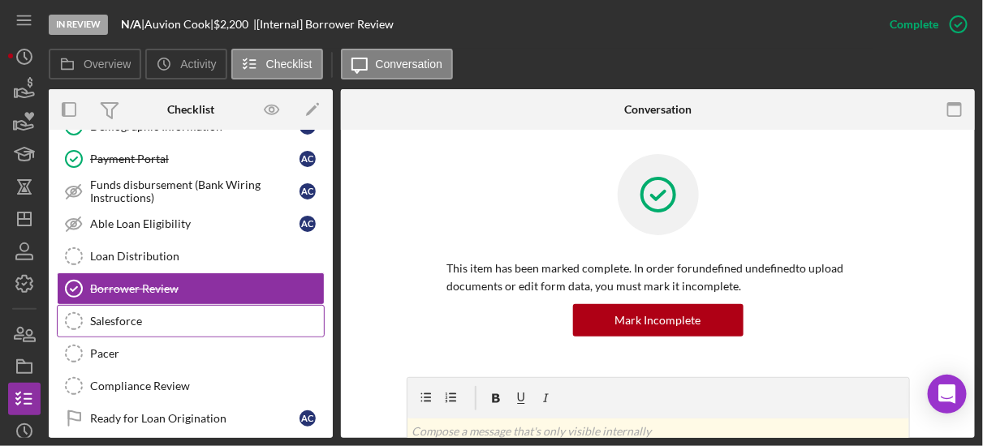
click at [115, 315] on div "Salesforce" at bounding box center [207, 321] width 234 height 13
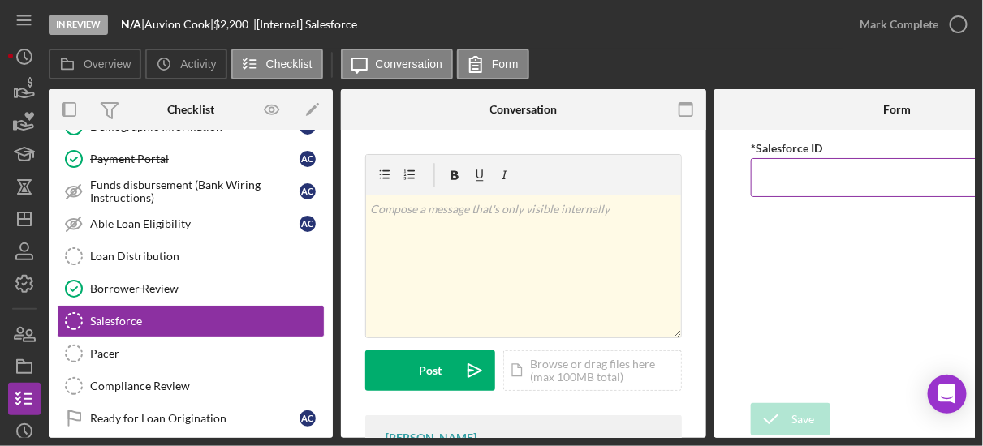
paste input "a0wPC000002HUbdYAG"
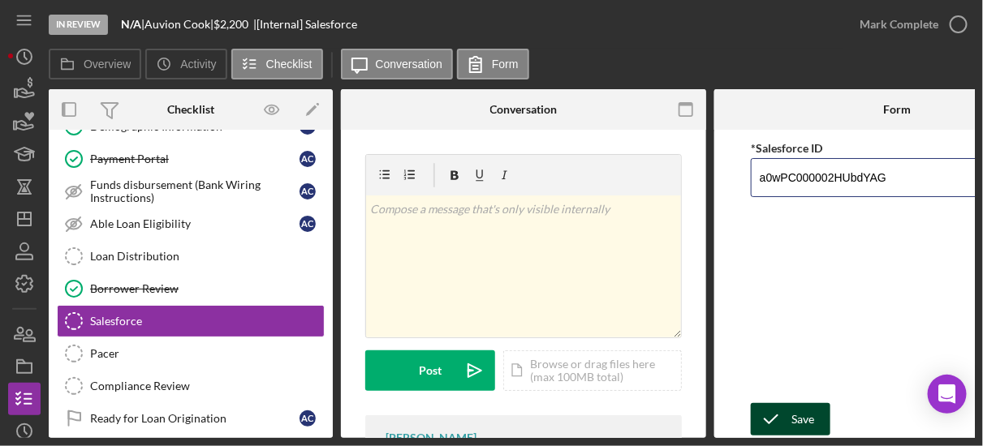
type input "a0wPC000002HUbdYAG"
click at [803, 411] on div "Save" at bounding box center [802, 419] width 23 height 32
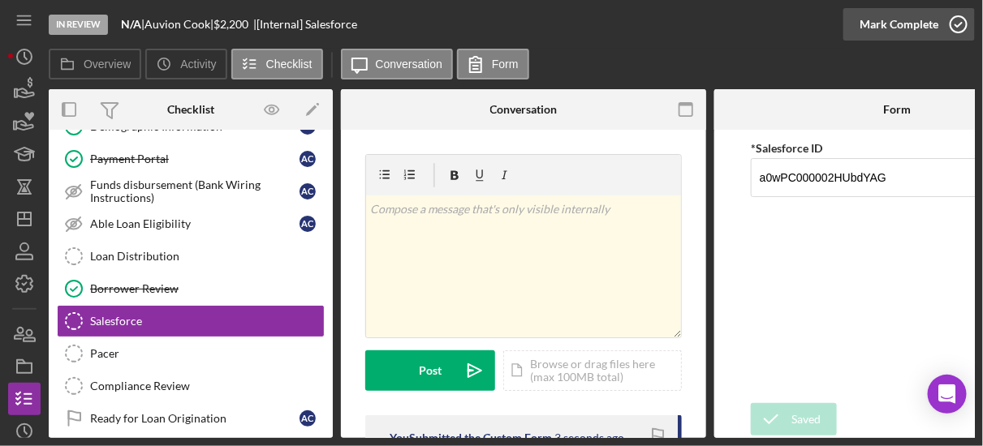
click at [960, 27] on icon "button" at bounding box center [958, 24] width 41 height 41
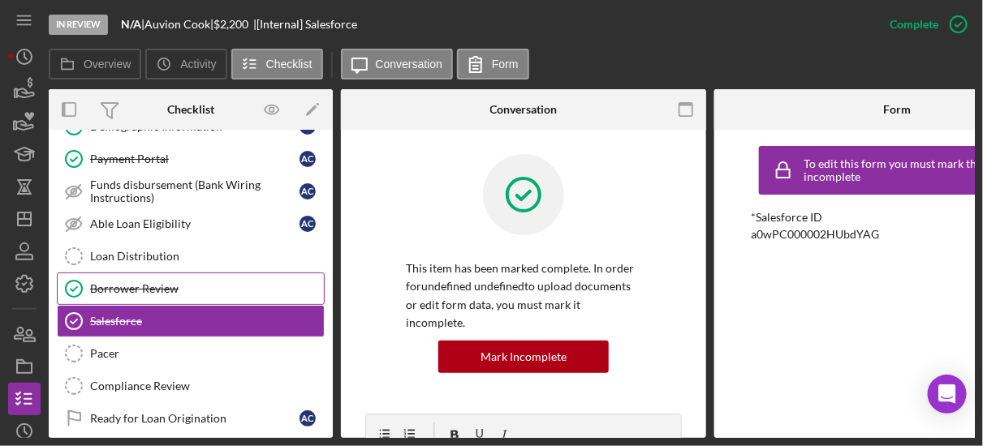
click at [174, 289] on div "Borrower Review" at bounding box center [207, 288] width 234 height 13
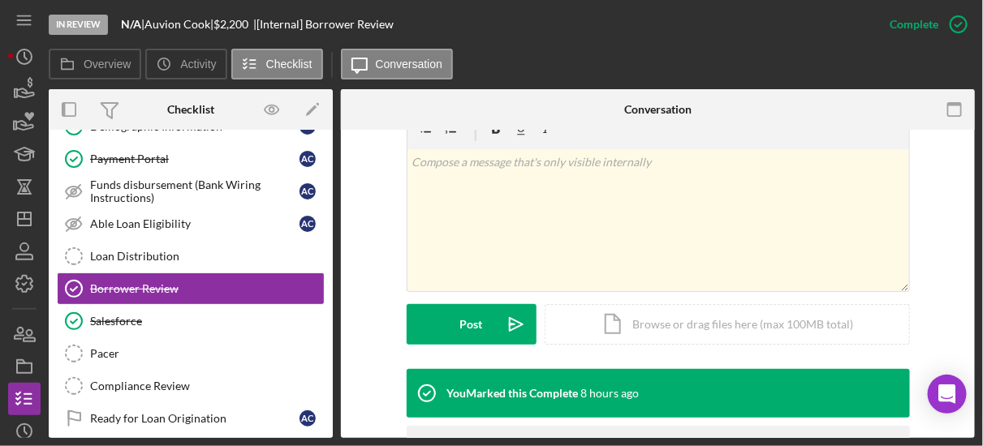
scroll to position [400, 0]
